Goal: Task Accomplishment & Management: Manage account settings

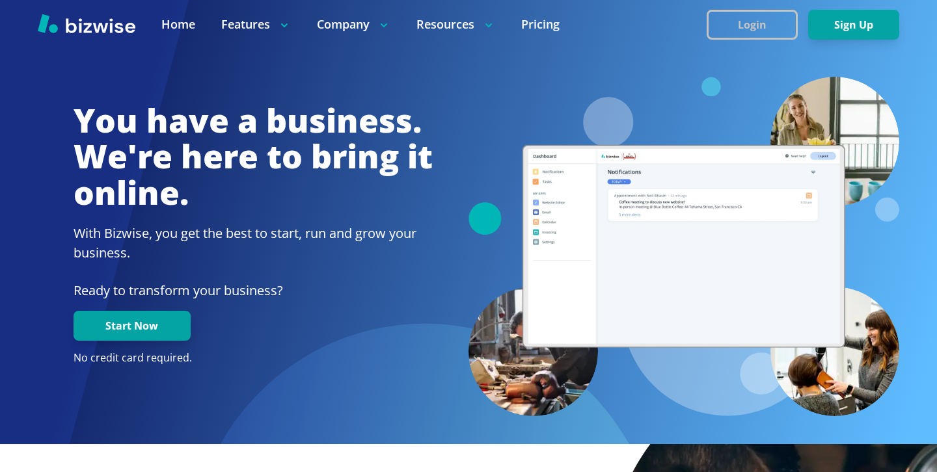
click at [750, 16] on button "Login" at bounding box center [752, 25] width 91 height 30
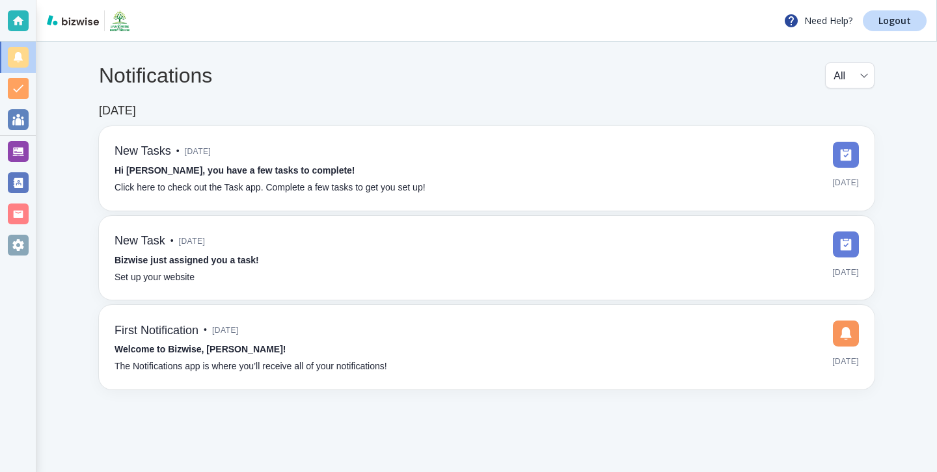
click at [884, 9] on div "Need Help? Logout" at bounding box center [486, 21] width 901 height 42
click at [884, 16] on p "Logout" at bounding box center [894, 20] width 33 height 9
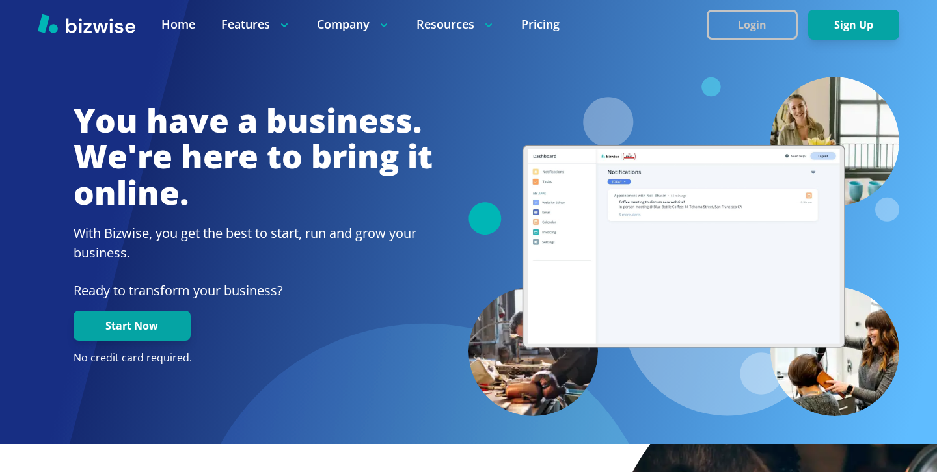
click at [761, 23] on button "Login" at bounding box center [752, 25] width 91 height 30
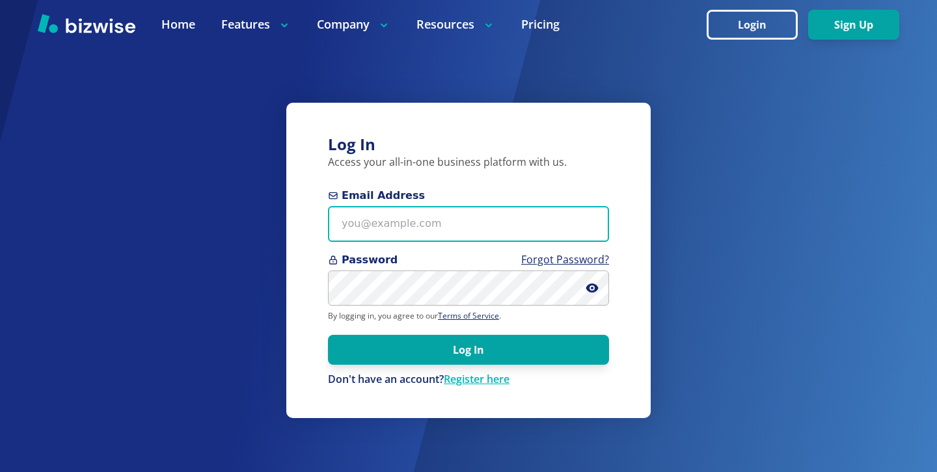
click at [403, 210] on input "Email Address" at bounding box center [468, 224] width 281 height 36
paste input "kathleentristan@yahoo.com"
type input "kathleentristan@yahoo.com"
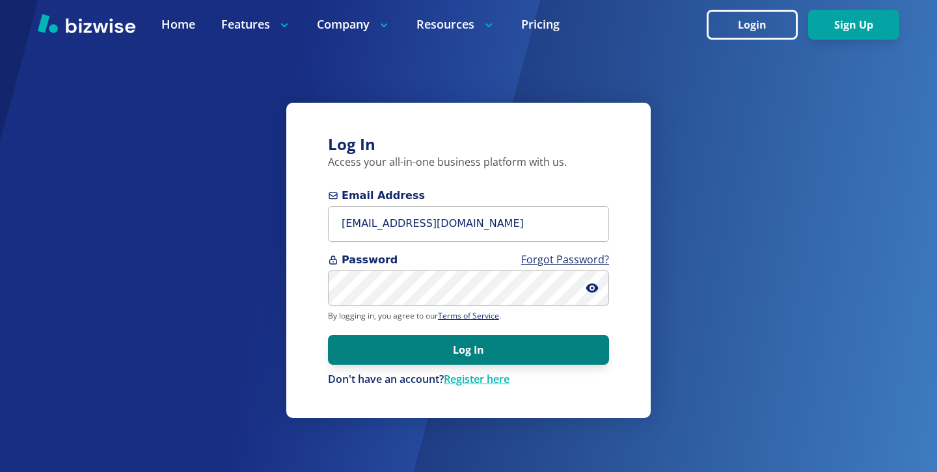
click at [451, 353] on button "Log In" at bounding box center [468, 350] width 281 height 30
